Goal: Ask a question: Seek information or help from site administrators or community

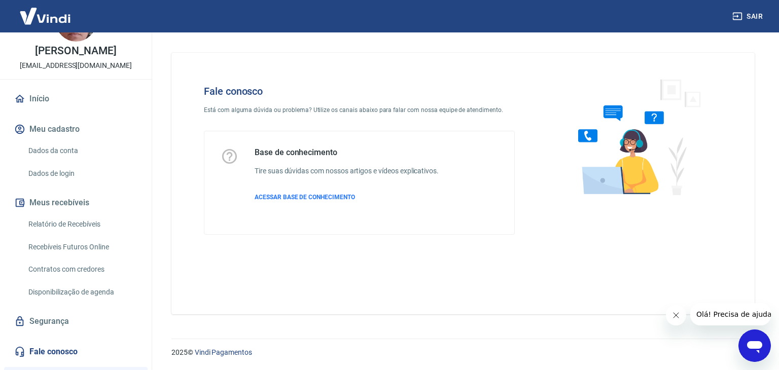
scroll to position [51, 0]
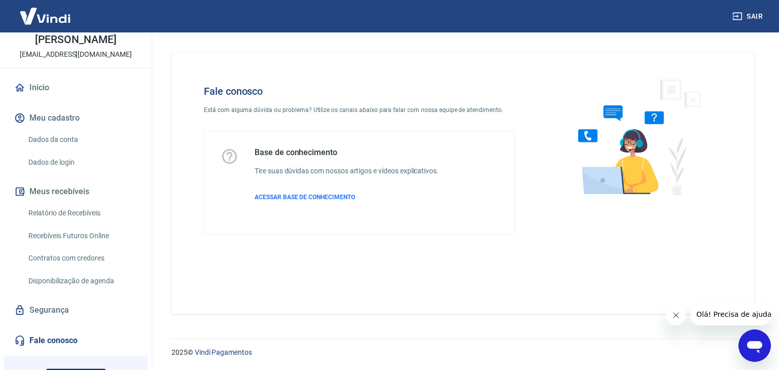
click at [733, 314] on span "Olá! Precisa de ajuda?" at bounding box center [734, 314] width 79 height 8
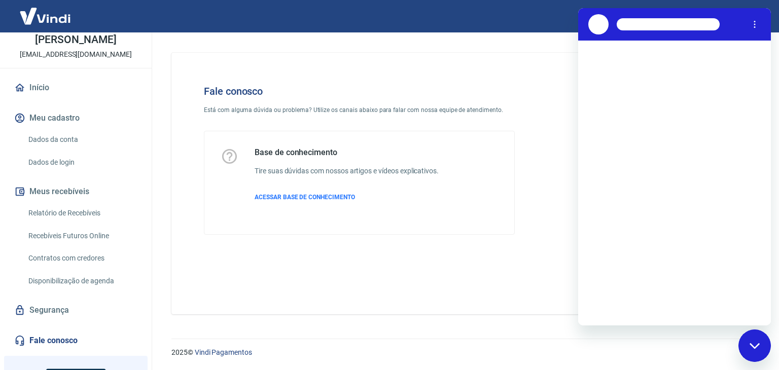
scroll to position [0, 0]
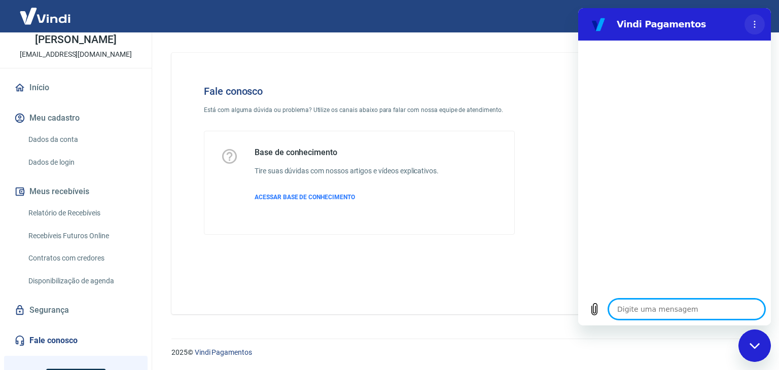
click at [755, 20] on icon "Menu de opções" at bounding box center [754, 24] width 8 height 8
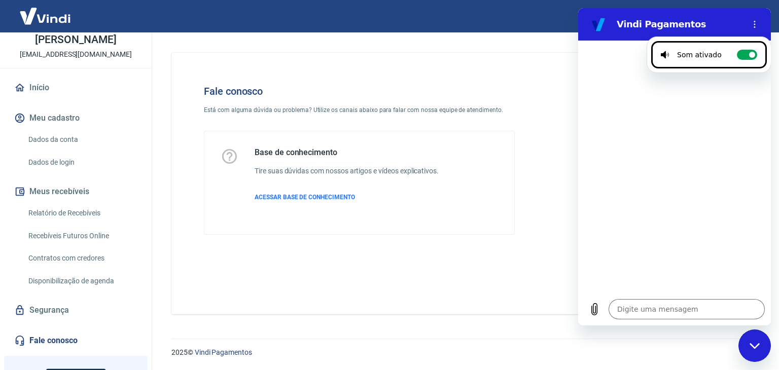
click at [517, 92] on div "Fale conosco Está com alguma dúvida ou problema? Utilize os canais abaixo para …" at bounding box center [359, 160] width 343 height 182
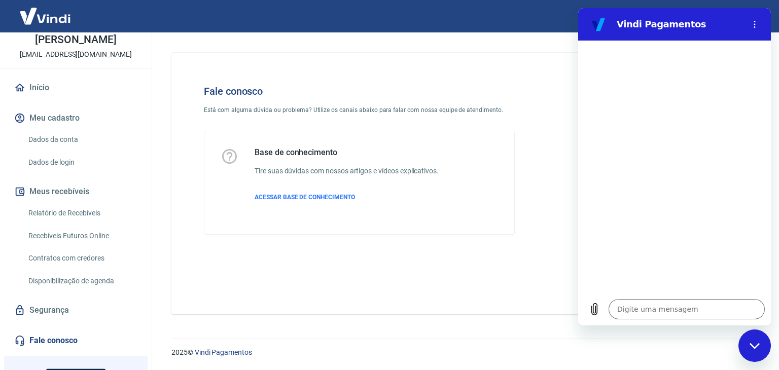
click at [751, 344] on icon "Fechar janela de mensagens" at bounding box center [754, 346] width 10 height 6
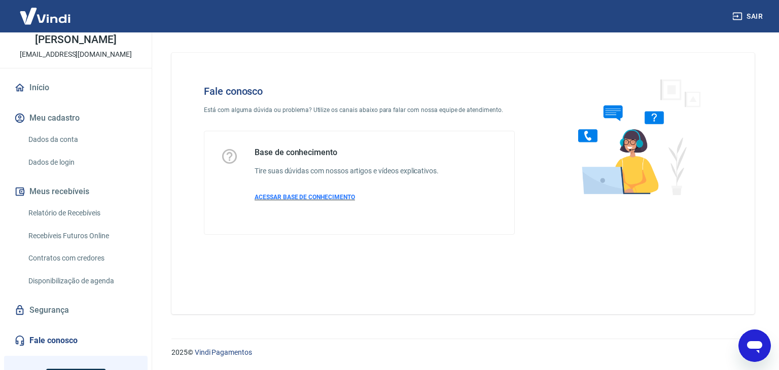
click at [311, 197] on span "ACESSAR BASE DE CONHECIMENTO" at bounding box center [304, 197] width 100 height 7
click at [343, 197] on span "ACESSAR BASE DE CONHECIMENTO" at bounding box center [304, 197] width 100 height 7
click at [752, 344] on icon "Abrir janela de mensagens" at bounding box center [754, 347] width 15 height 12
type textarea "x"
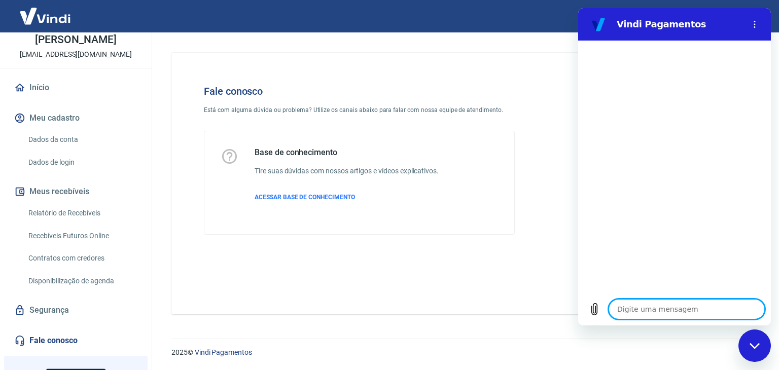
click at [705, 311] on textarea at bounding box center [686, 309] width 156 height 20
type textarea "O"
type textarea "x"
type textarea "OI"
type textarea "x"
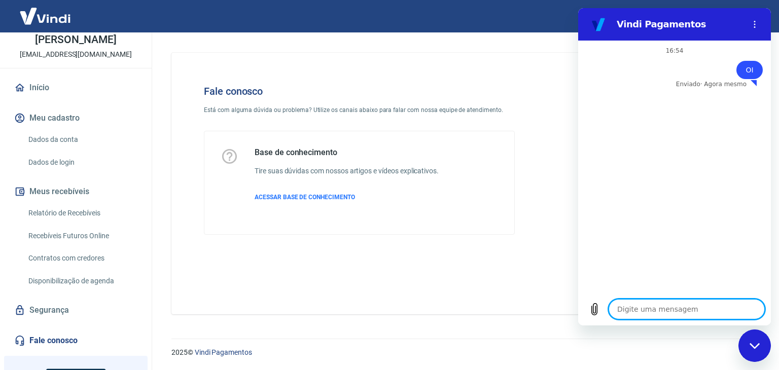
type textarea "x"
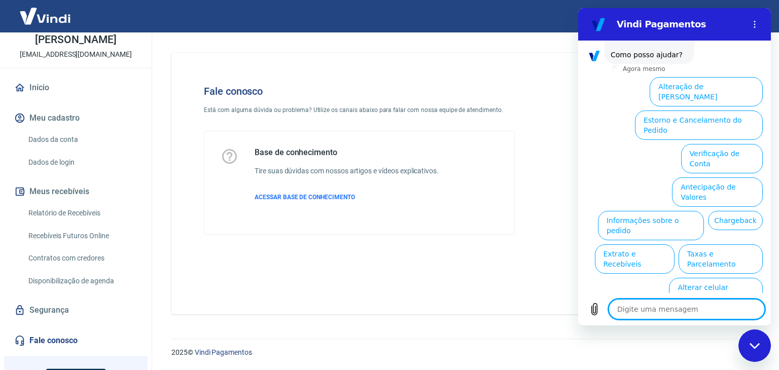
scroll to position [61, 0]
click at [633, 310] on textarea at bounding box center [686, 309] width 156 height 20
type textarea "H"
type textarea "x"
type textarea "HU"
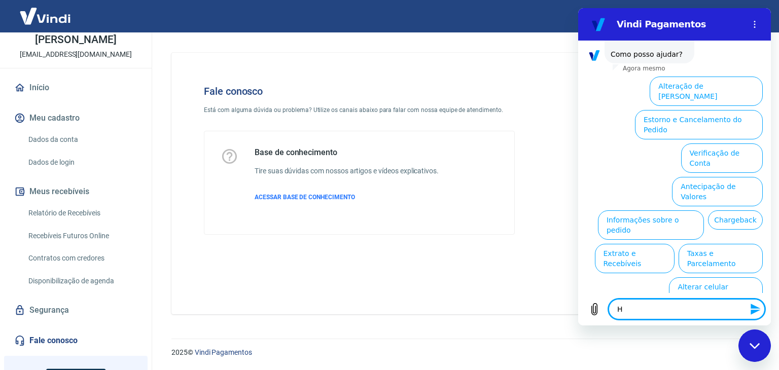
type textarea "x"
type textarea "HUM"
type textarea "x"
type textarea "HUMA"
type textarea "x"
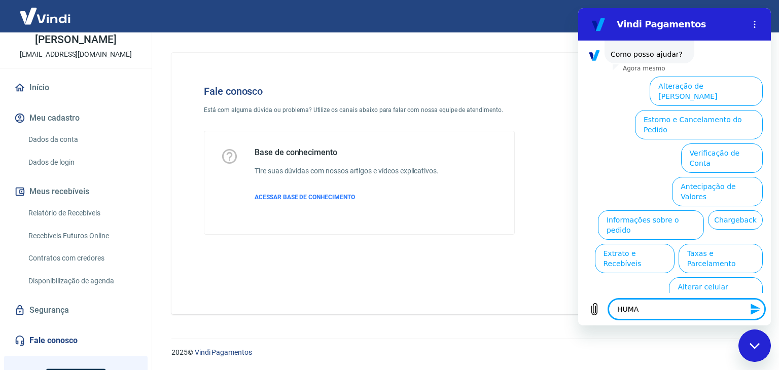
type textarea "HUMAN"
type textarea "x"
type textarea "HUMANO"
type textarea "x"
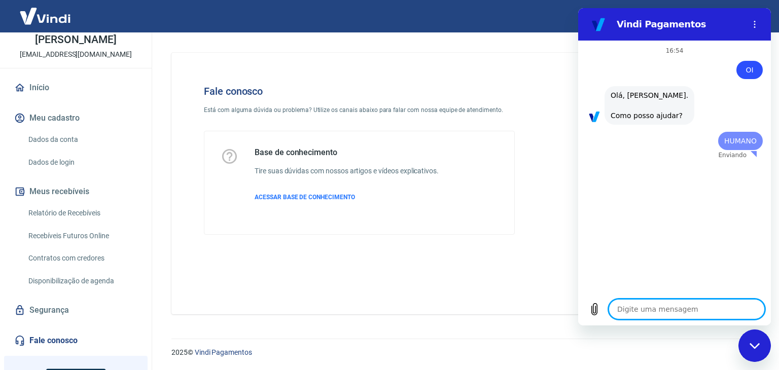
scroll to position [0, 0]
type textarea "x"
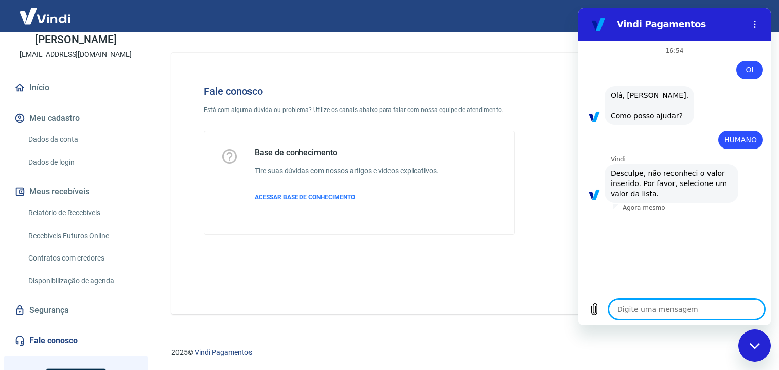
type textarea "A"
type textarea "x"
type textarea "AT"
type textarea "x"
type textarea "ATE"
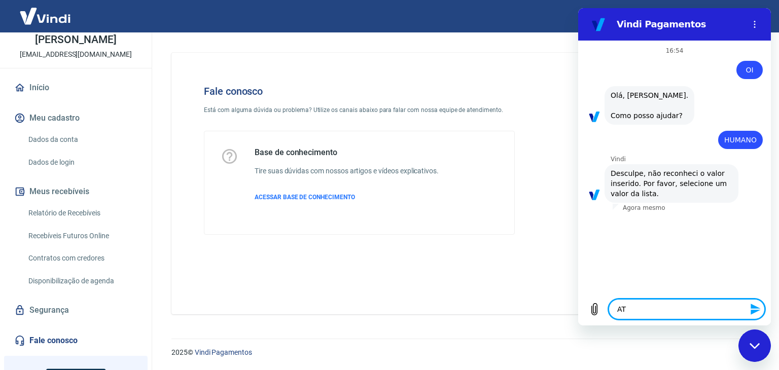
type textarea "x"
type textarea "ATEN"
type textarea "x"
type textarea "ATEND"
type textarea "x"
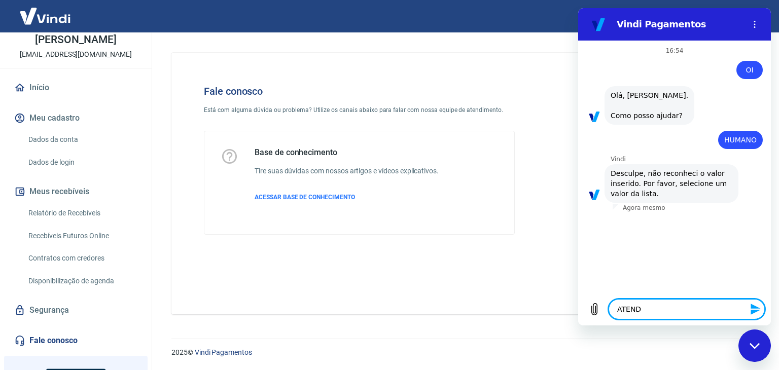
type textarea "ATENDI"
type textarea "x"
type textarea "ATENDIM"
type textarea "x"
type textarea "ATENDIME"
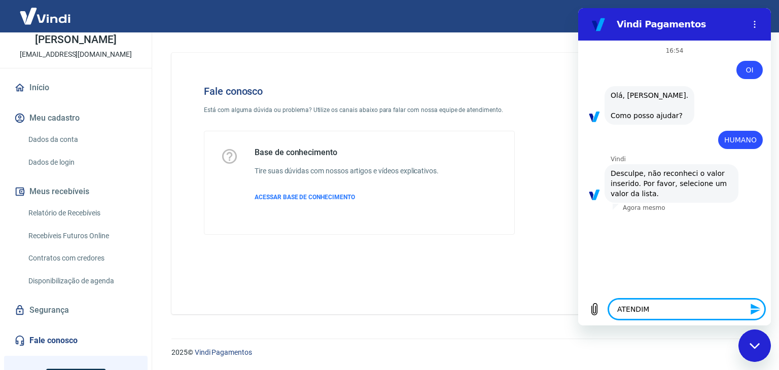
type textarea "x"
type textarea "ATENDIMEN"
type textarea "x"
type textarea "ATENDIMENT"
type textarea "x"
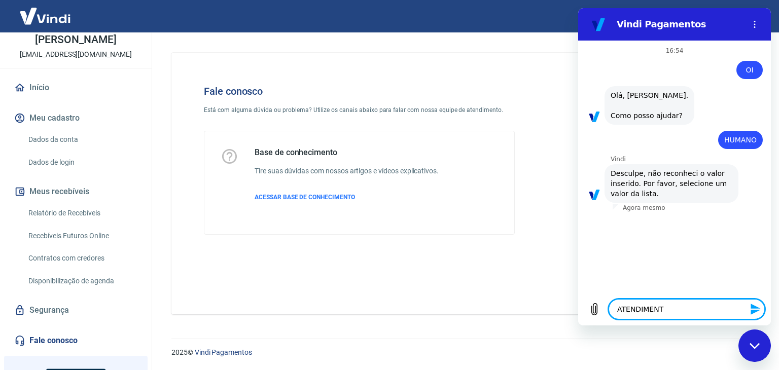
type textarea "ATENDIMENTO"
type textarea "x"
type textarea "ATENDIMENTO"
type textarea "x"
type textarea "ATENDIMENTO J"
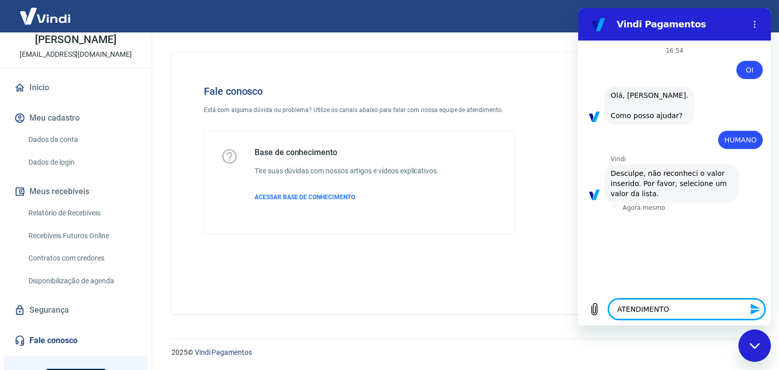
type textarea "x"
type textarea "ATENDIMENTO JU"
type textarea "x"
type textarea "ATENDIMENTO JUM"
type textarea "x"
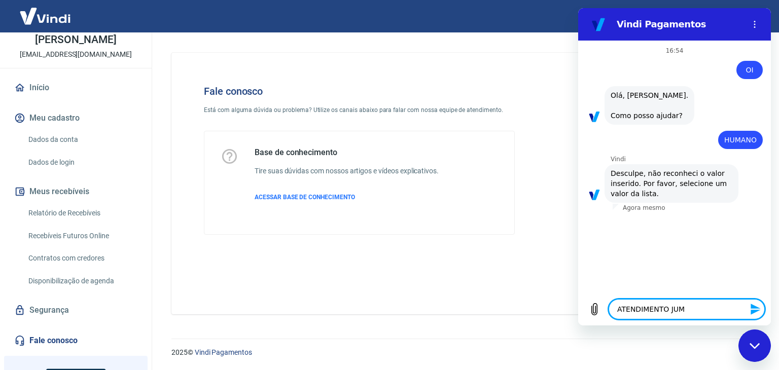
type textarea "ATENDIMENTO JUMA"
type textarea "x"
type textarea "ATENDIMENTO JUMAN"
type textarea "x"
type textarea "ATENDIMENTO JUMANO"
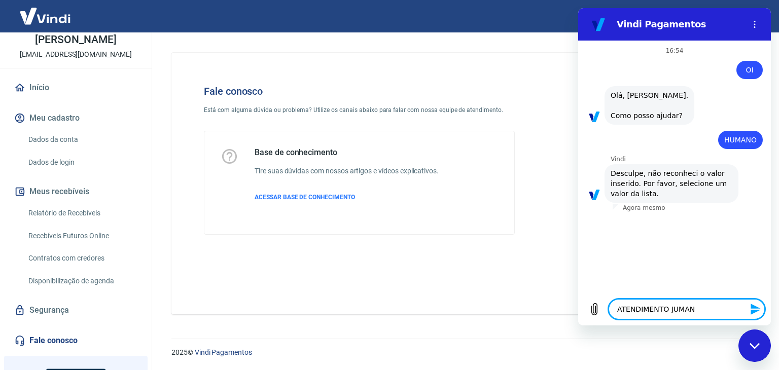
type textarea "x"
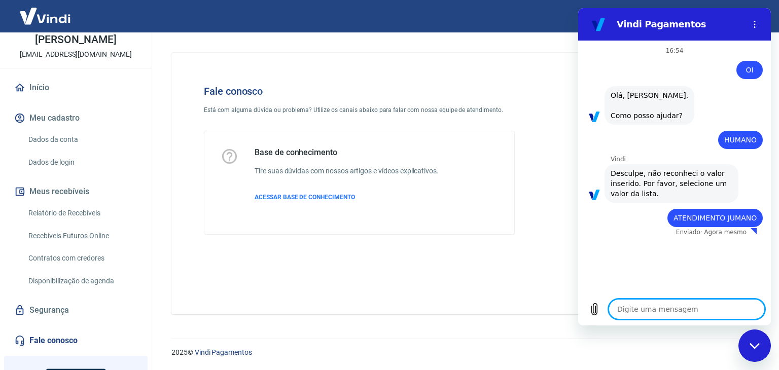
type textarea "x"
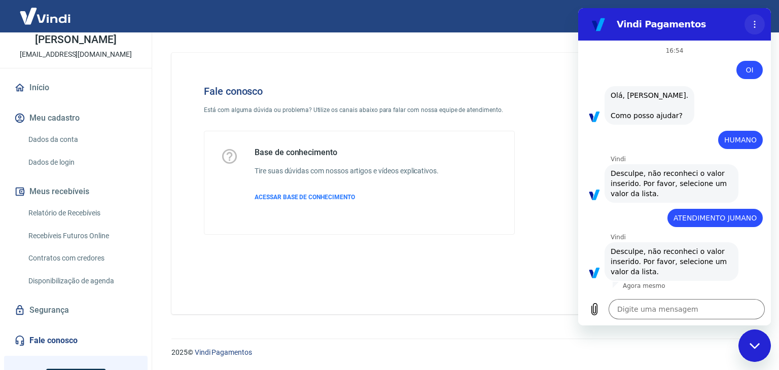
click at [755, 21] on icon "Menu de opções" at bounding box center [754, 24] width 8 height 8
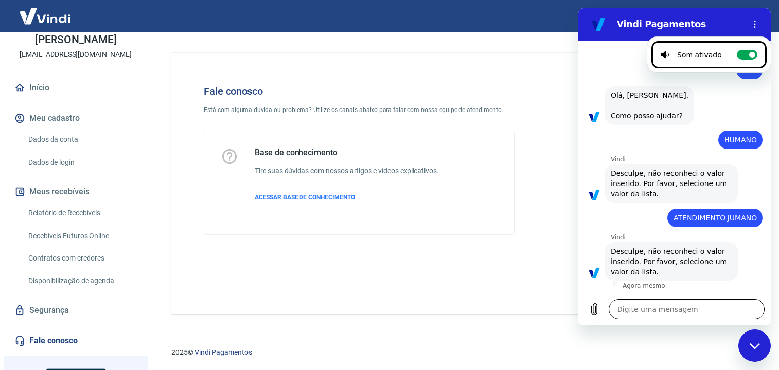
click at [630, 314] on textarea at bounding box center [686, 309] width 156 height 20
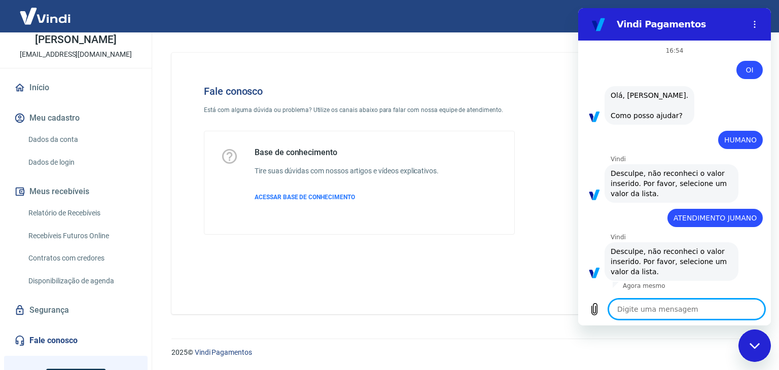
click at [622, 305] on textarea at bounding box center [686, 309] width 156 height 20
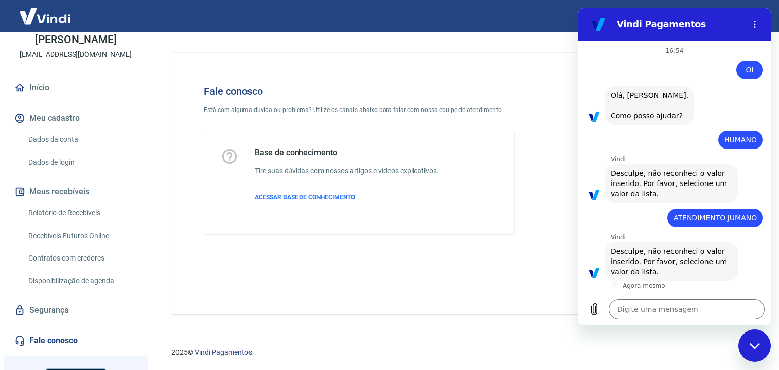
click at [724, 137] on div "diz: HUMANO" at bounding box center [740, 140] width 45 height 18
click at [753, 24] on icon "Menu de opções" at bounding box center [754, 24] width 8 height 8
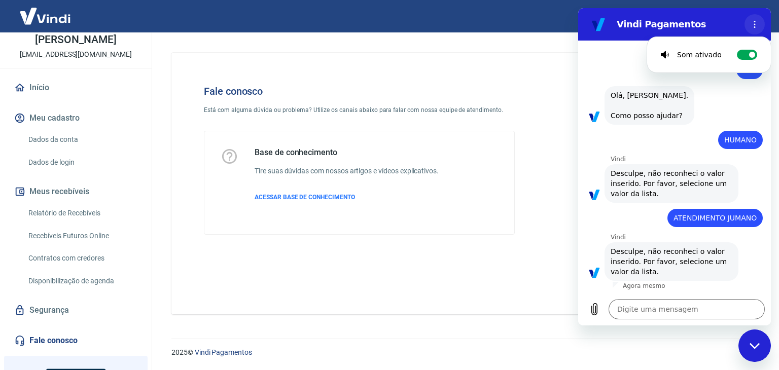
click at [753, 24] on icon "Menu de opções" at bounding box center [754, 24] width 8 height 8
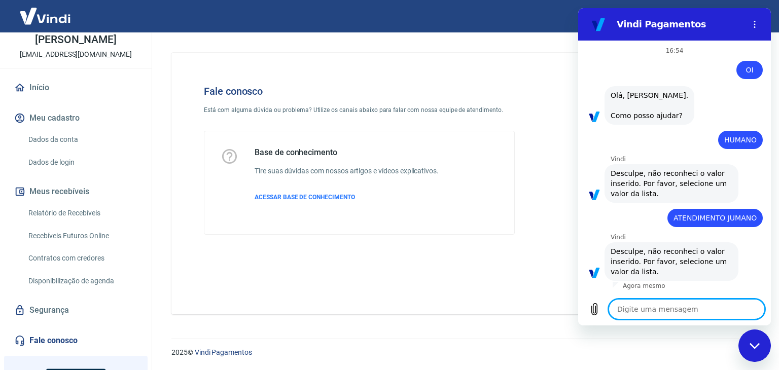
click at [664, 313] on textarea at bounding box center [686, 309] width 156 height 20
type textarea "O"
type textarea "x"
type textarea "OI"
type textarea "x"
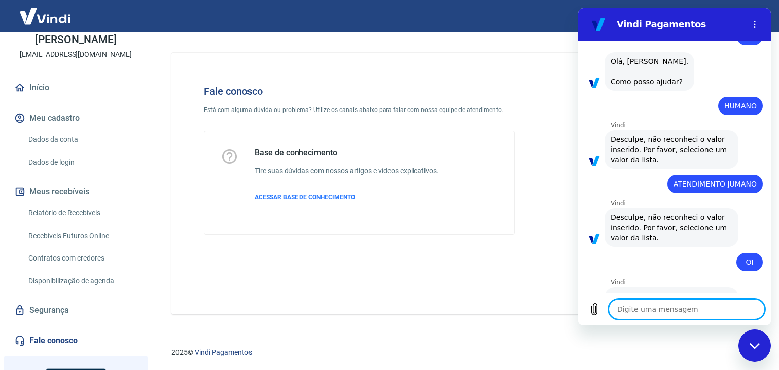
type textarea "x"
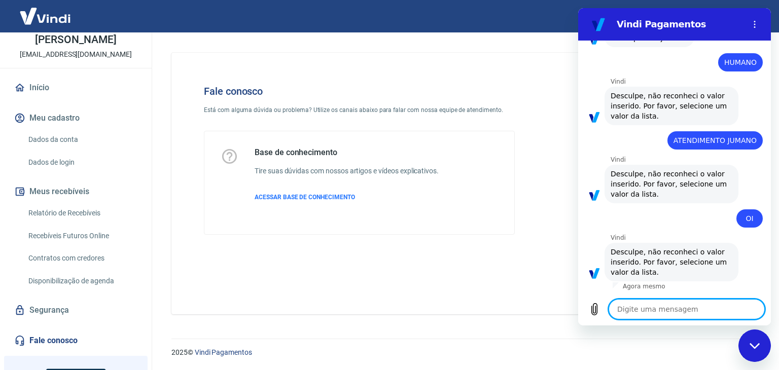
scroll to position [88, 0]
click at [669, 311] on textarea at bounding box center [686, 309] width 156 height 20
type textarea "B"
type textarea "x"
type textarea "BO"
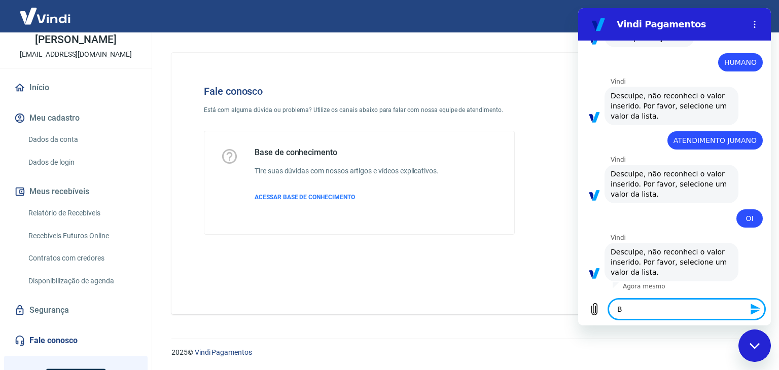
type textarea "x"
type textarea "BOA"
type textarea "x"
type textarea "BOA"
type textarea "x"
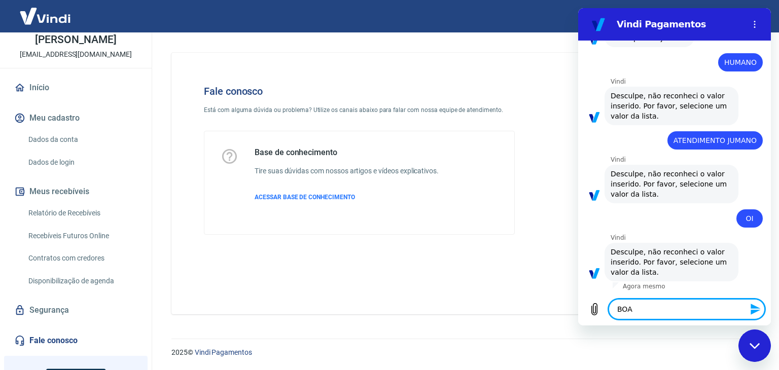
type textarea "BOA T"
type textarea "x"
type textarea "BOA TA"
type textarea "x"
type textarea "BOA TAR"
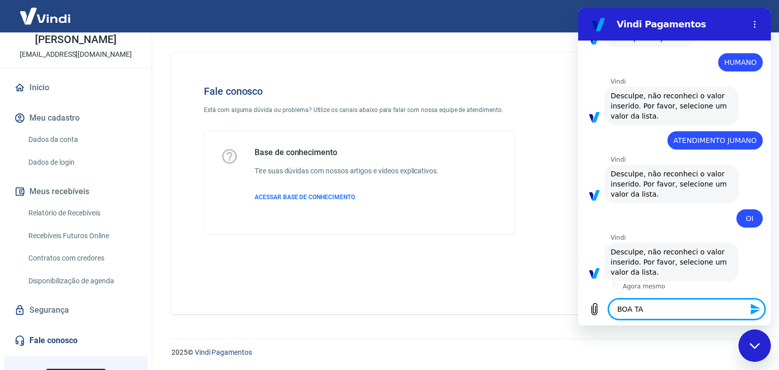
type textarea "x"
type textarea "BOA TARD"
type textarea "x"
type textarea "BOA TARDE"
type textarea "x"
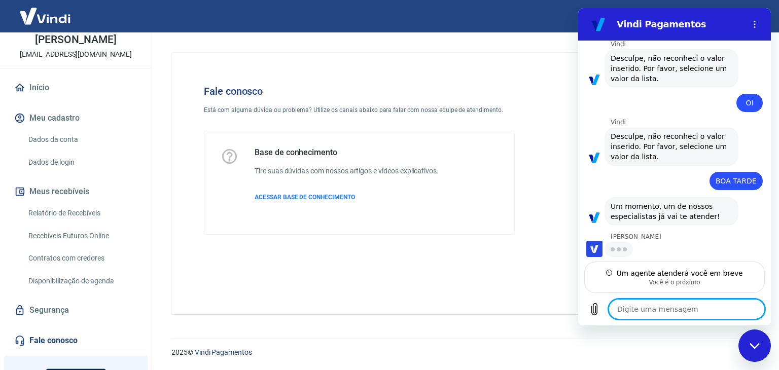
scroll to position [202, 0]
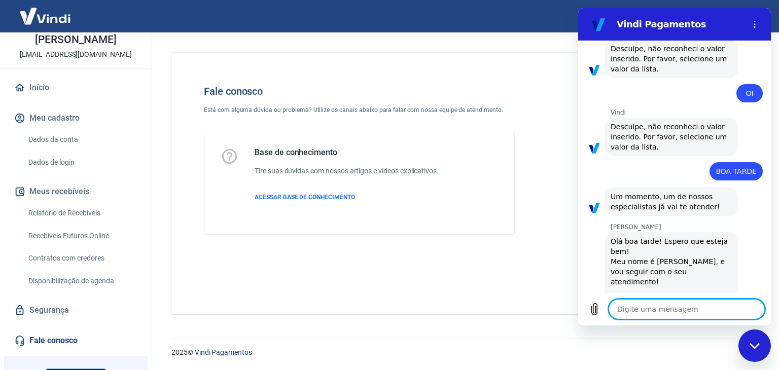
type textarea "x"
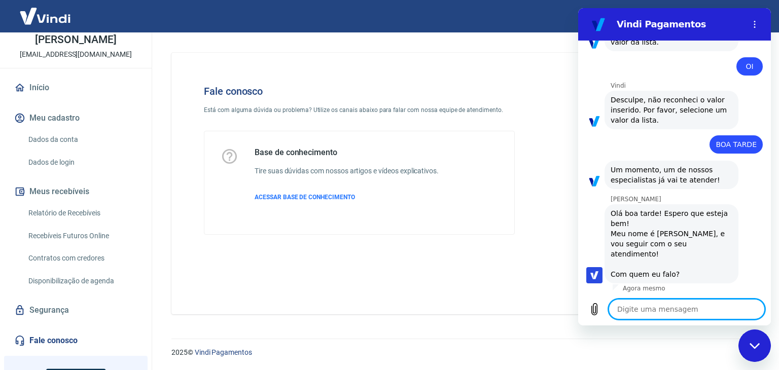
scroll to position [232, 0]
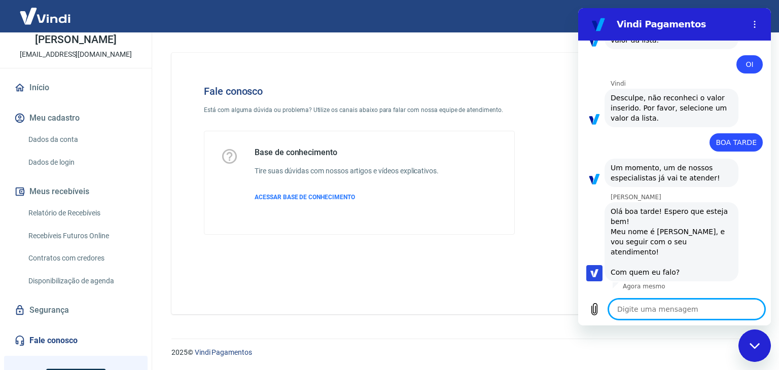
type textarea "B"
type textarea "x"
type textarea "BO"
type textarea "x"
type textarea "BOA"
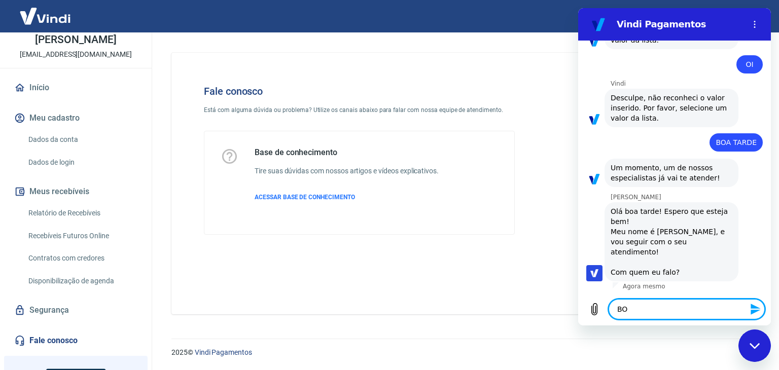
type textarea "x"
type textarea "BOA"
type textarea "x"
type textarea "BOA T"
type textarea "x"
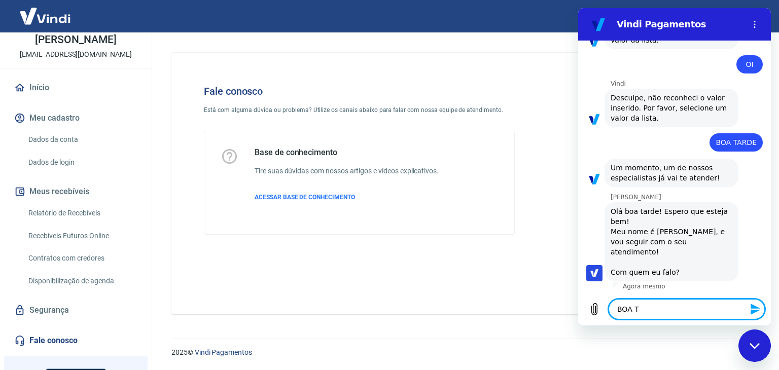
type textarea "BOA TA"
type textarea "x"
type textarea "BOA TAR"
type textarea "x"
type textarea "BOA TARD"
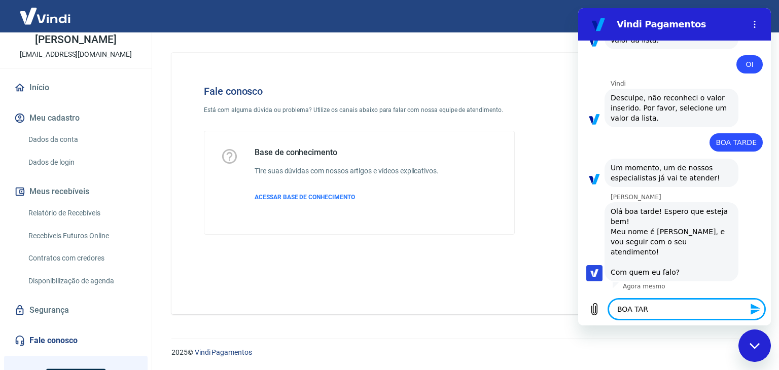
type textarea "x"
type textarea "BOA TARDE"
type textarea "x"
type textarea "BOA TARDE,"
type textarea "x"
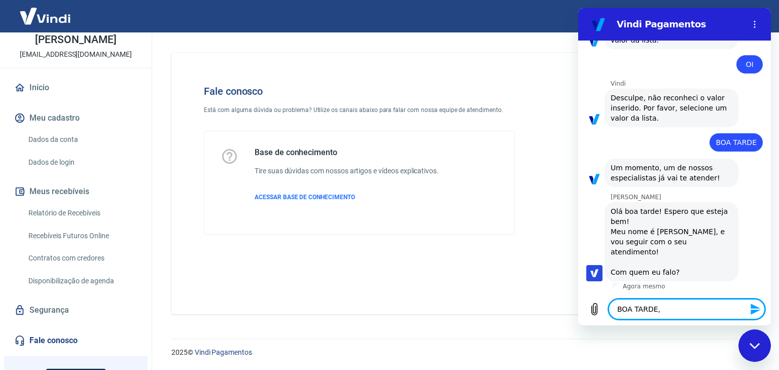
type textarea "BOA TARDE,"
type textarea "x"
type textarea "BOA TARDE, s"
type textarea "x"
type textarea "BOA TARDE, so"
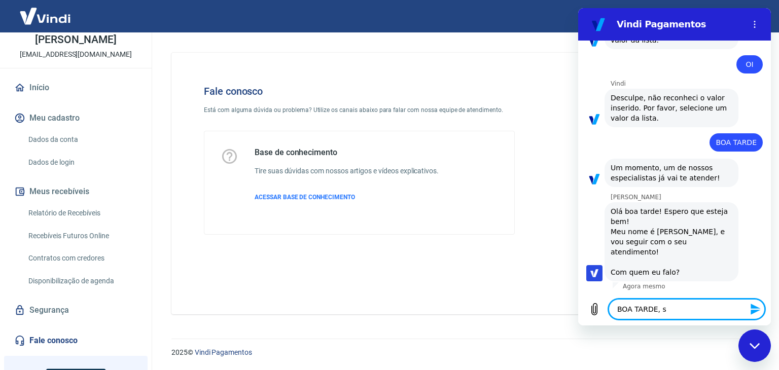
type textarea "x"
type textarea "BOA TARDE, sou"
type textarea "x"
type textarea "BOA TARDE, sou"
type textarea "x"
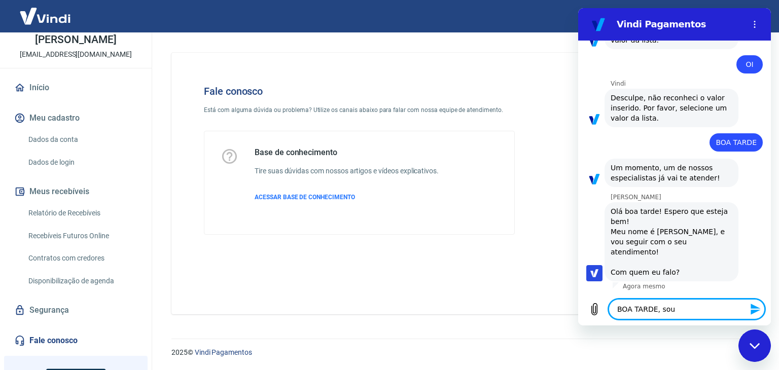
type textarea "BOA TARDE, sou I"
type textarea "x"
type textarea "BOA TARDE, sou Is"
type textarea "x"
type textarea "BOA TARDE, sou Isa"
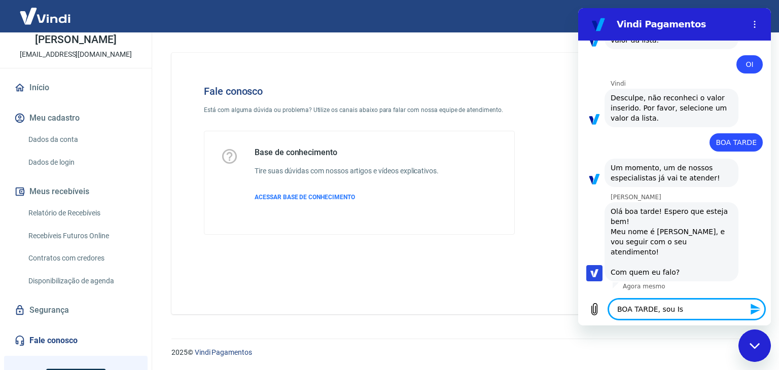
type textarea "x"
type textarea "BOA TARDE, sou Isab"
type textarea "x"
type textarea "BOA TARDE, sou Isabe"
type textarea "x"
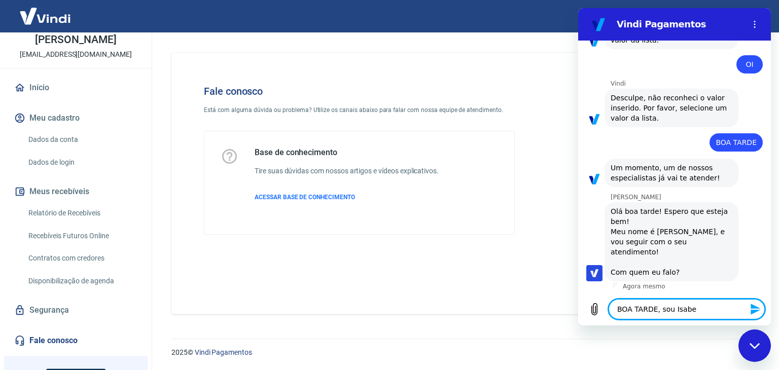
type textarea "BOA TARDE, sou Isabel"
type textarea "x"
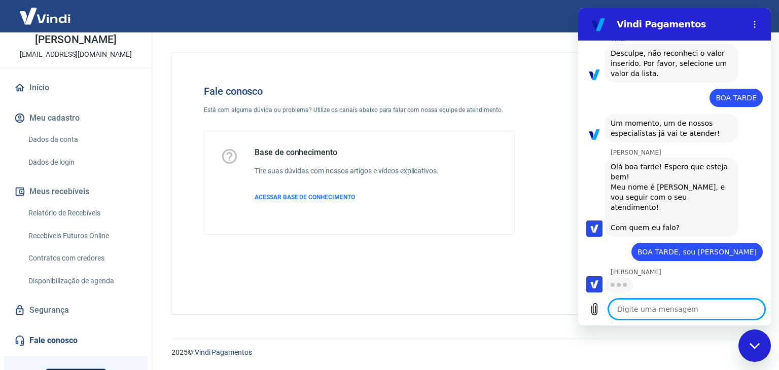
scroll to position [275, 0]
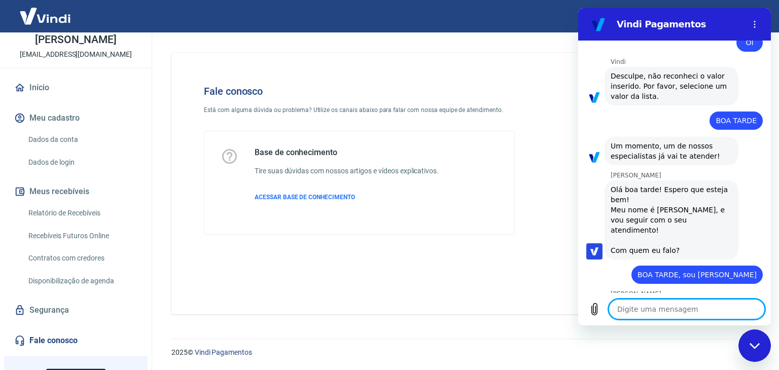
type textarea "x"
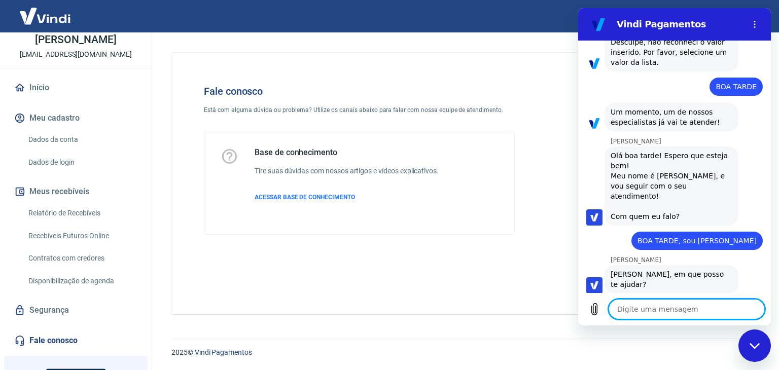
scroll to position [289, 0]
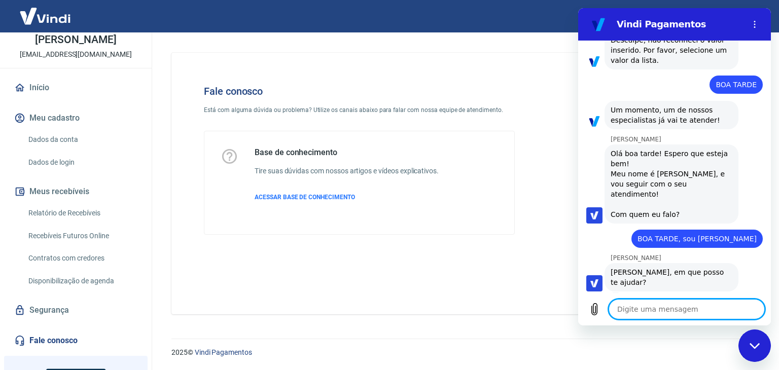
type textarea "r"
type textarea "x"
type textarea "re"
type textarea "x"
type textarea "rec"
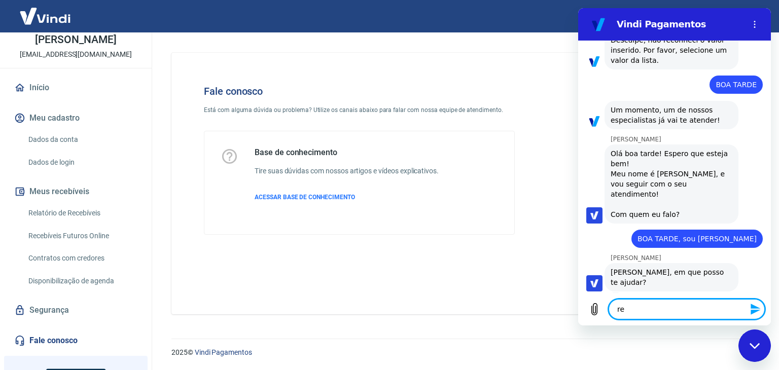
type textarea "x"
type textarea "rece"
type textarea "x"
type textarea "receb"
type textarea "x"
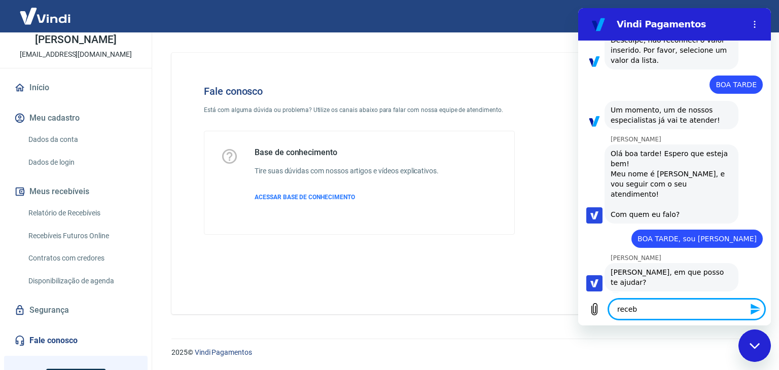
type textarea "recebe"
type textarea "x"
type textarea "recebem"
type textarea "x"
type textarea "recebemo"
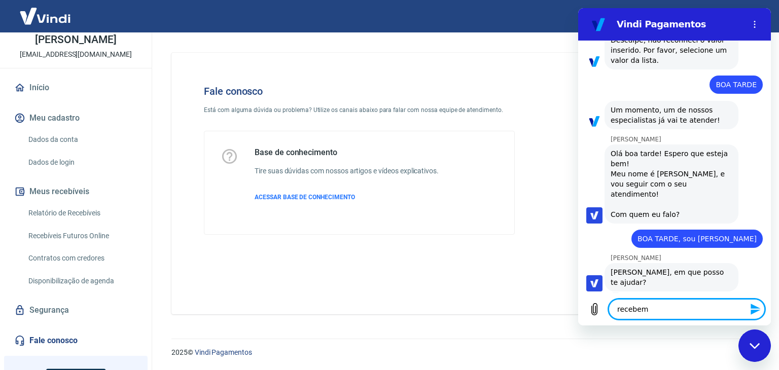
type textarea "x"
type textarea "recebemos"
type textarea "x"
type textarea "recebemos"
type textarea "x"
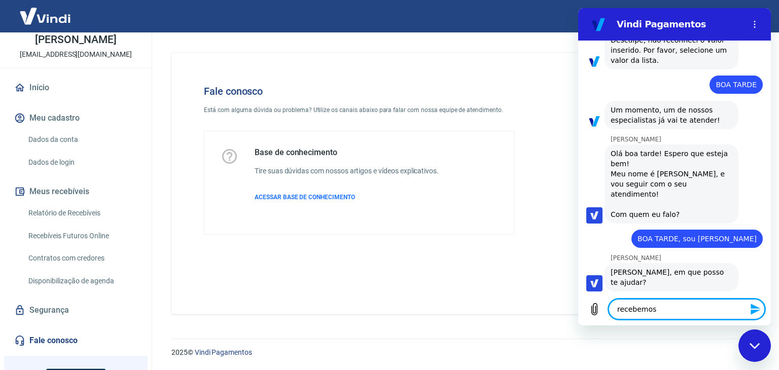
type textarea "recebemos u"
type textarea "x"
type textarea "recebemos um"
type textarea "x"
type textarea "recebemos uma"
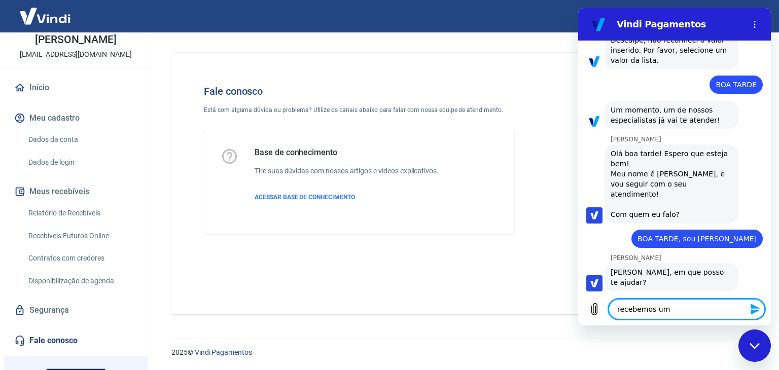
type textarea "x"
type textarea "recebemos uma"
type textarea "x"
type textarea "recebemos uma c"
type textarea "x"
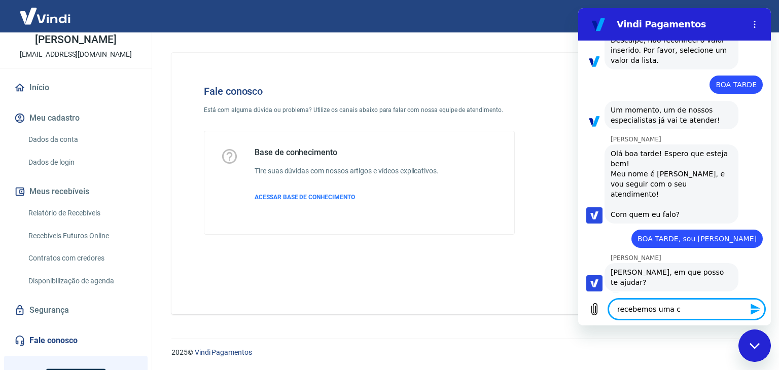
type textarea "recebemos uma co"
type textarea "x"
type textarea "recebemos uma cob"
type textarea "x"
type textarea "recebemos uma cobr"
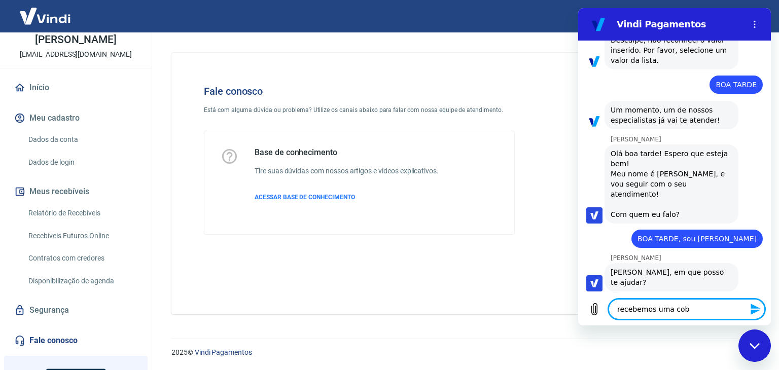
type textarea "x"
type textarea "recebemos uma cobra"
type textarea "x"
type textarea "recebemos uma cobran"
type textarea "x"
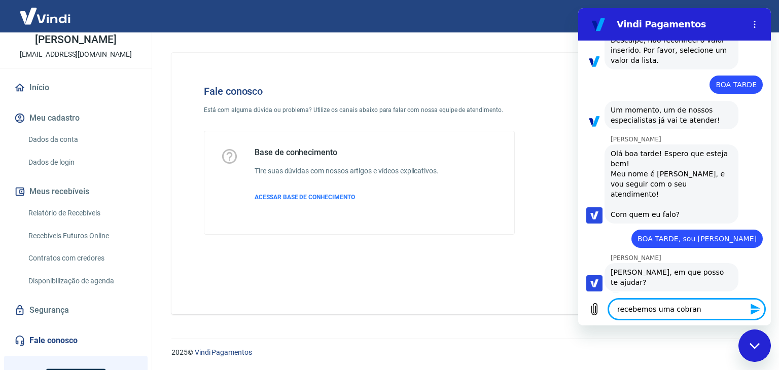
type textarea "recebemos uma cobrana"
type textarea "x"
type textarea "recebemos uma cobran"
type textarea "x"
type textarea "recebemos uma cobranç"
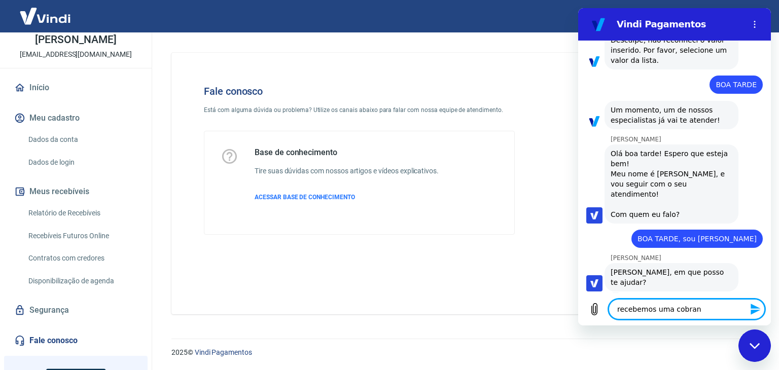
type textarea "x"
type textarea "recebemos uma cobrança"
type textarea "x"
type textarea "recebemos uma cobrança"
type textarea "x"
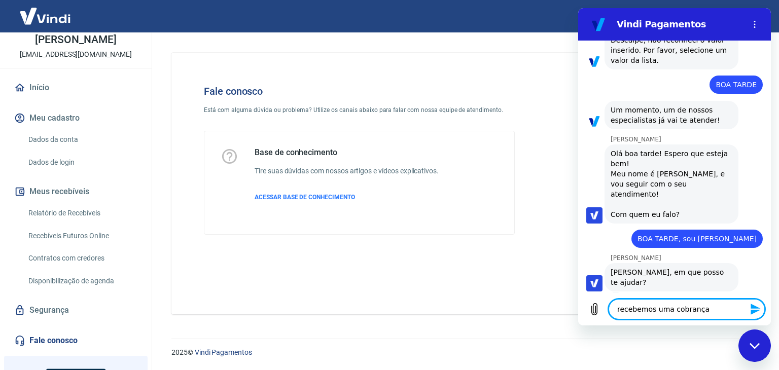
type textarea "recebemos uma cobrança a"
type textarea "x"
type textarea "recebemos uma cobrança at"
type textarea "x"
type textarea "recebemos uma cobrança atr"
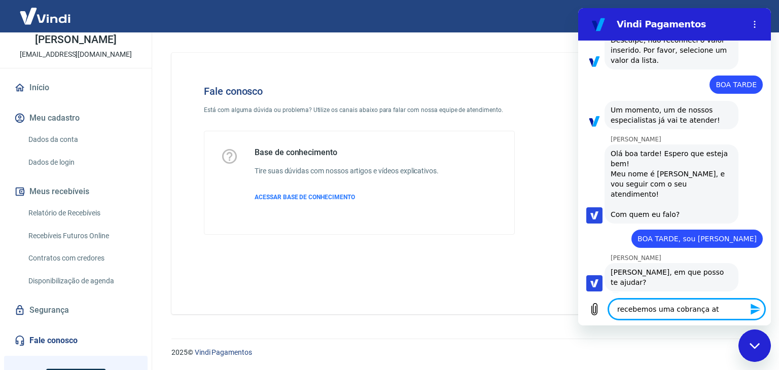
type textarea "x"
type textarea "recebemos uma cobrança atra"
type textarea "x"
type textarea "recebemos uma cobrança atrav"
type textarea "x"
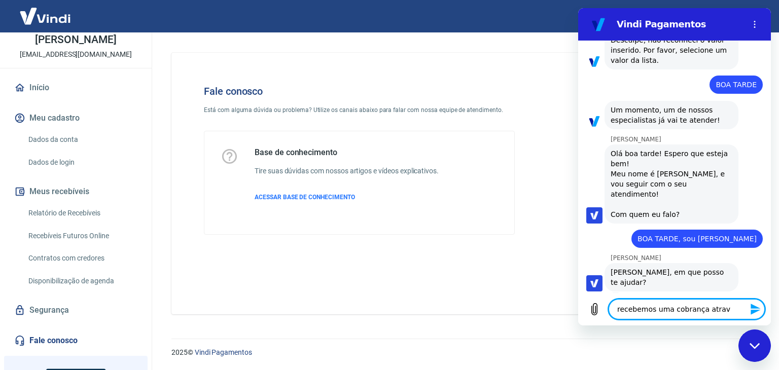
type textarea "recebemos uma cobrança atravé"
type textarea "x"
type textarea "recebemos uma cobrança através"
type textarea "x"
type textarea "recebemos uma cobrança através"
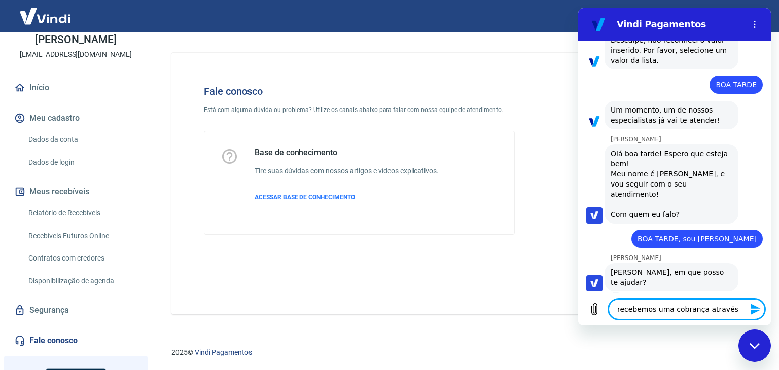
type textarea "x"
type textarea "recebemos uma cobrança através d"
type textarea "x"
type textarea "recebemos uma cobrança através do"
type textarea "x"
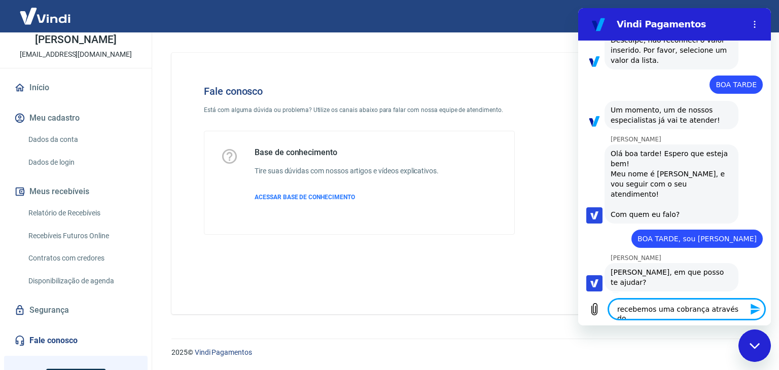
type textarea "recebemos uma cobrança através do"
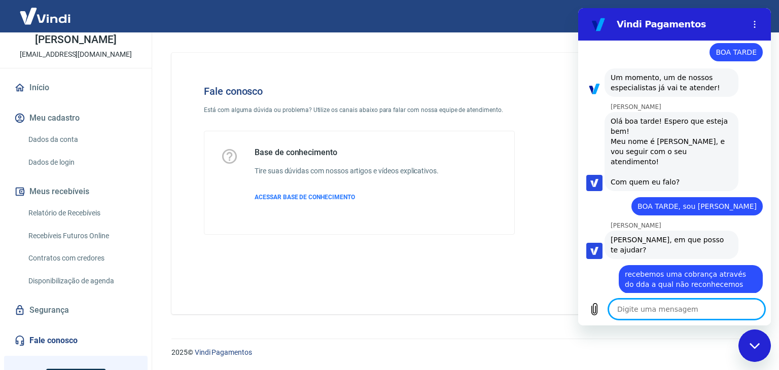
scroll to position [324, 0]
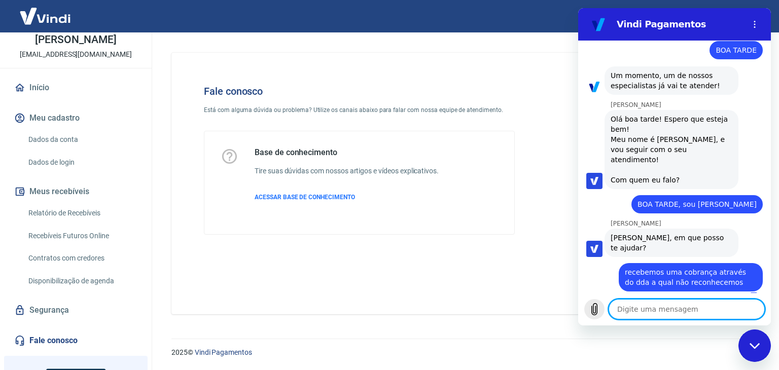
click at [594, 306] on icon "Carregar arquivo" at bounding box center [594, 309] width 12 height 12
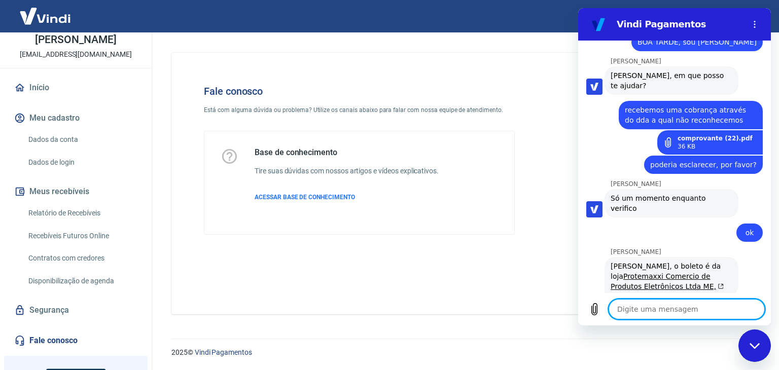
scroll to position [485, 0]
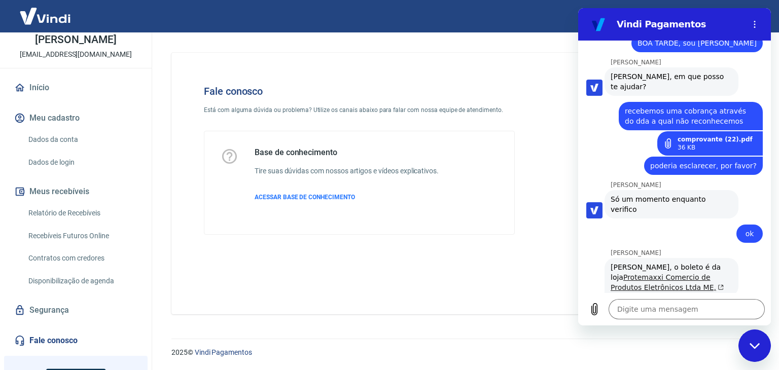
click at [718, 285] on icon "(abre em uma nova aba)" at bounding box center [720, 287] width 5 height 5
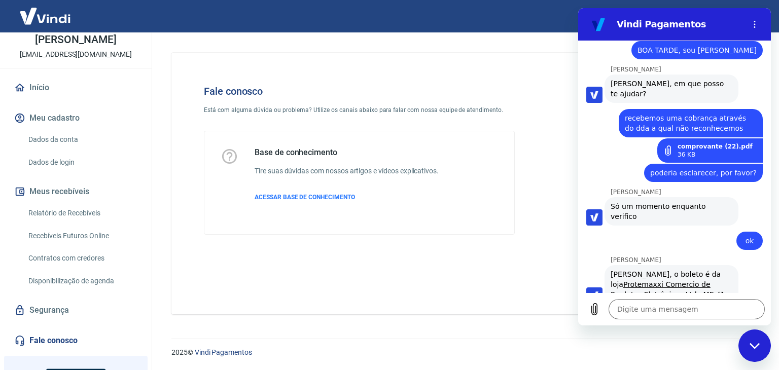
scroll to position [480, 0]
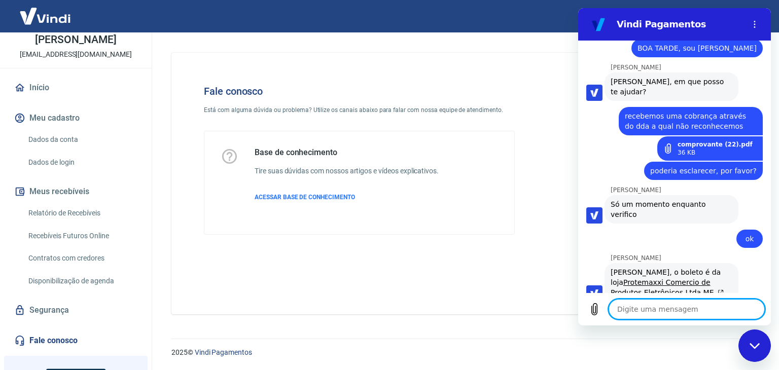
click at [661, 306] on textarea at bounding box center [686, 309] width 156 height 20
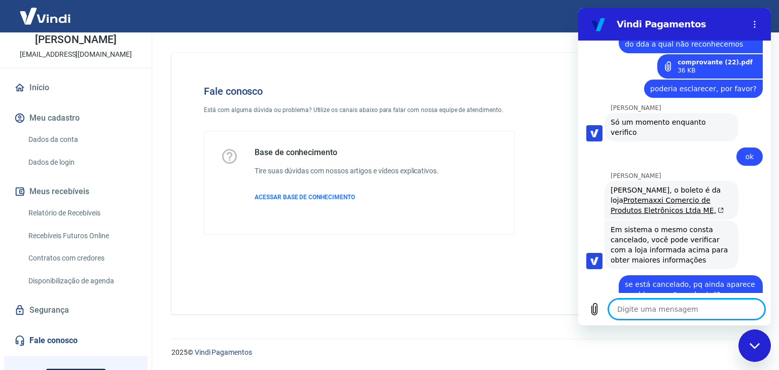
scroll to position [564, 0]
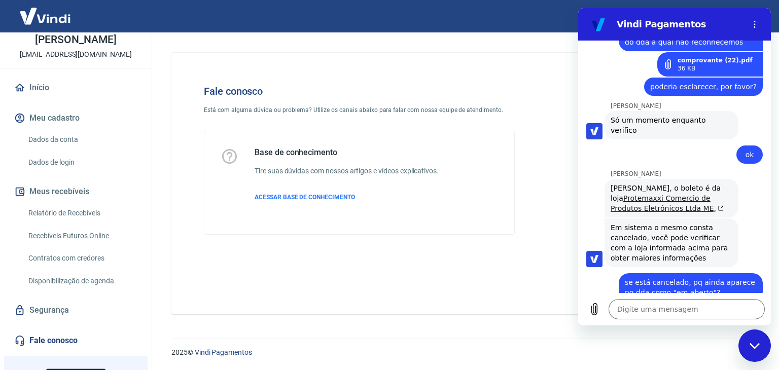
click at [699, 194] on link "Protemaxxi Comercio de Produtos Eletrônicos Ltda ME," at bounding box center [666, 203] width 113 height 18
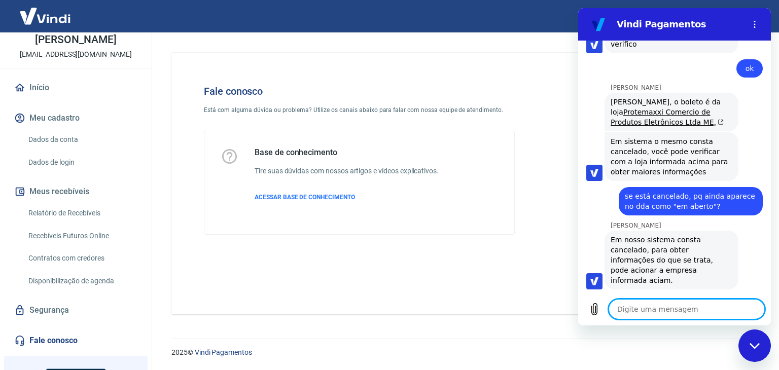
scroll to position [652, 0]
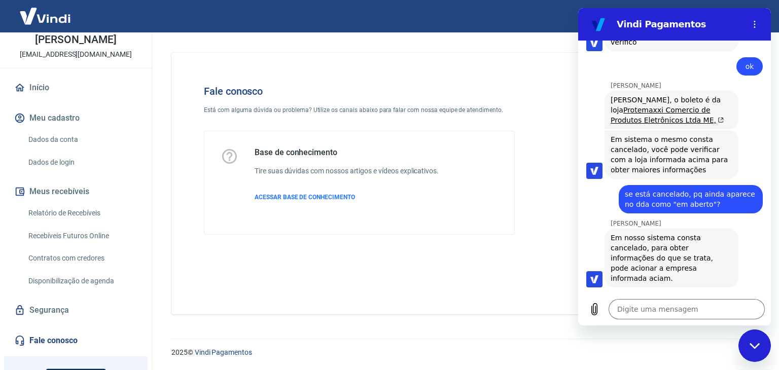
click at [751, 343] on icon "Fechar janela de mensagens" at bounding box center [754, 346] width 11 height 7
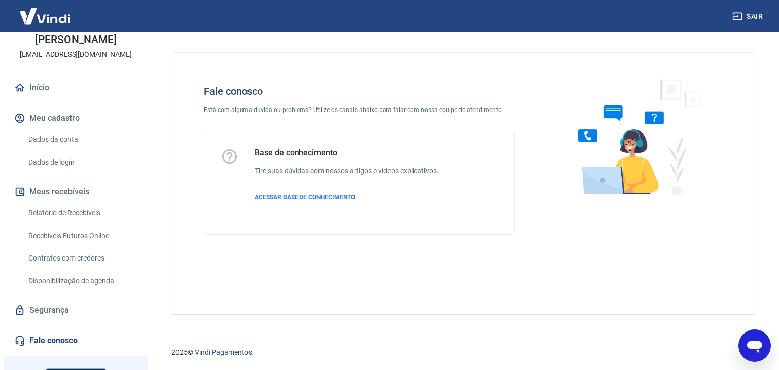
click at [752, 348] on icon "Abrir janela de mensagens" at bounding box center [754, 347] width 15 height 12
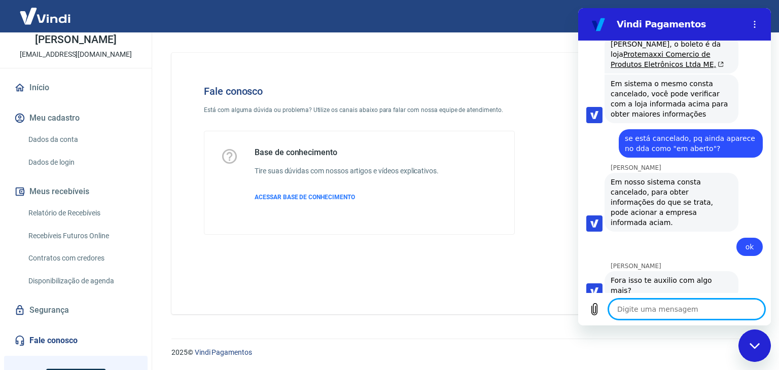
scroll to position [710, 0]
